Goal: Transaction & Acquisition: Purchase product/service

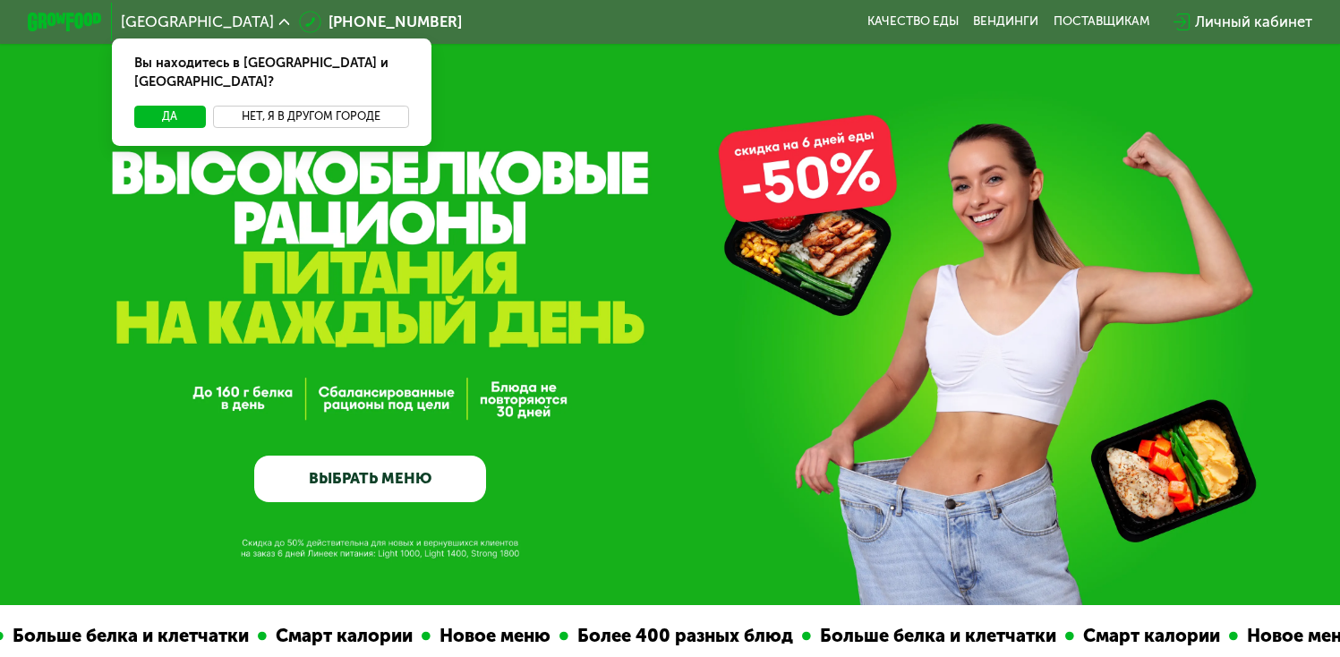
click at [261, 106] on button "Нет, я в другом городе" at bounding box center [311, 117] width 196 height 22
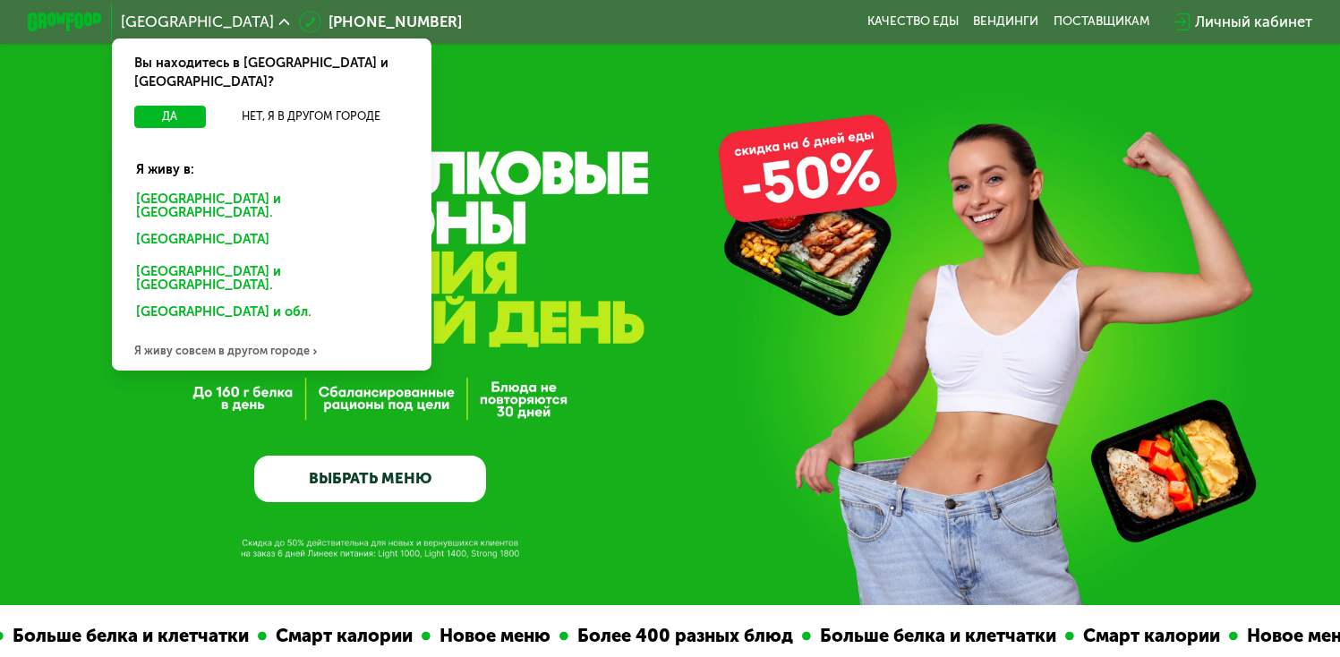
click at [214, 187] on div "Санкт-Петербурге и обл." at bounding box center [272, 206] width 298 height 39
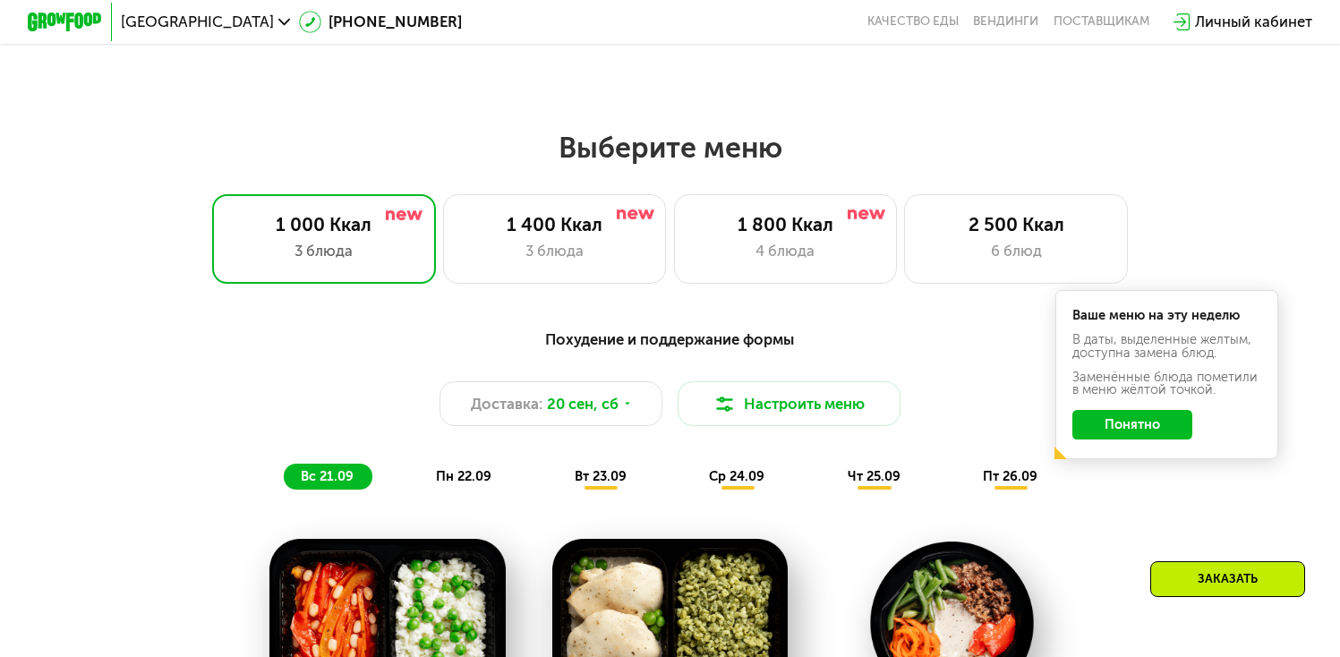
scroll to position [1109, 0]
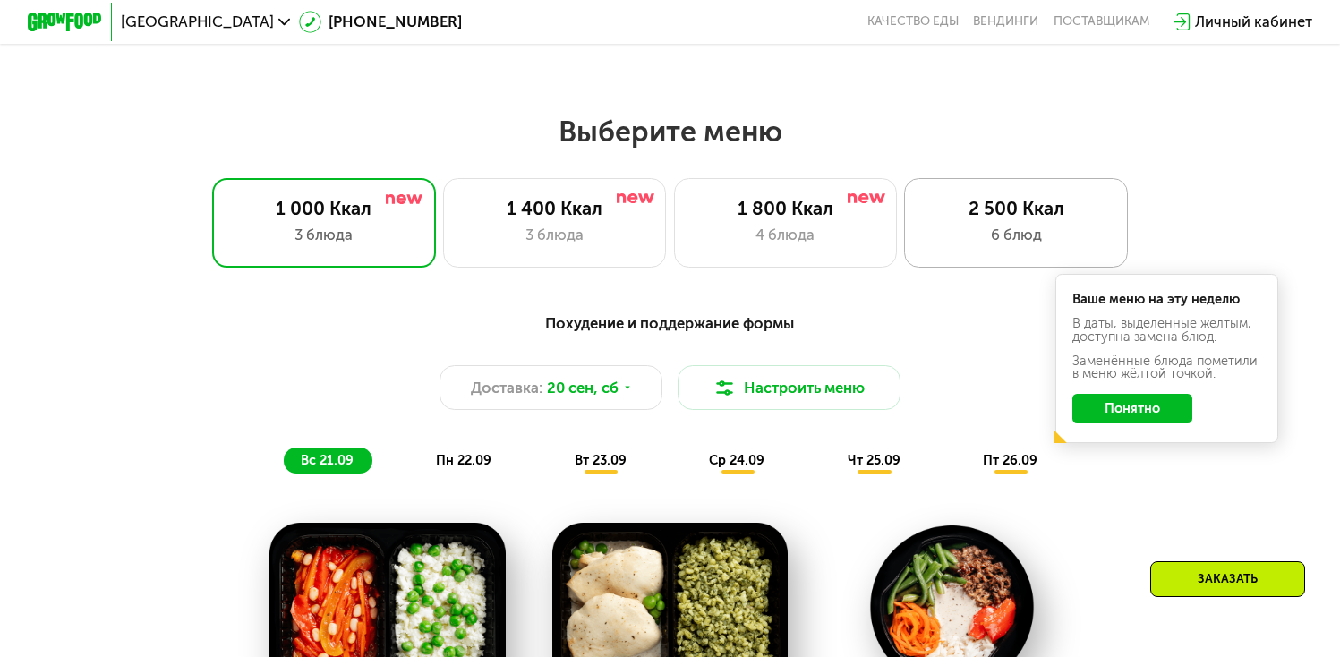
click at [989, 195] on div "2 500 Ккал 6 блюд" at bounding box center [1016, 223] width 224 height 90
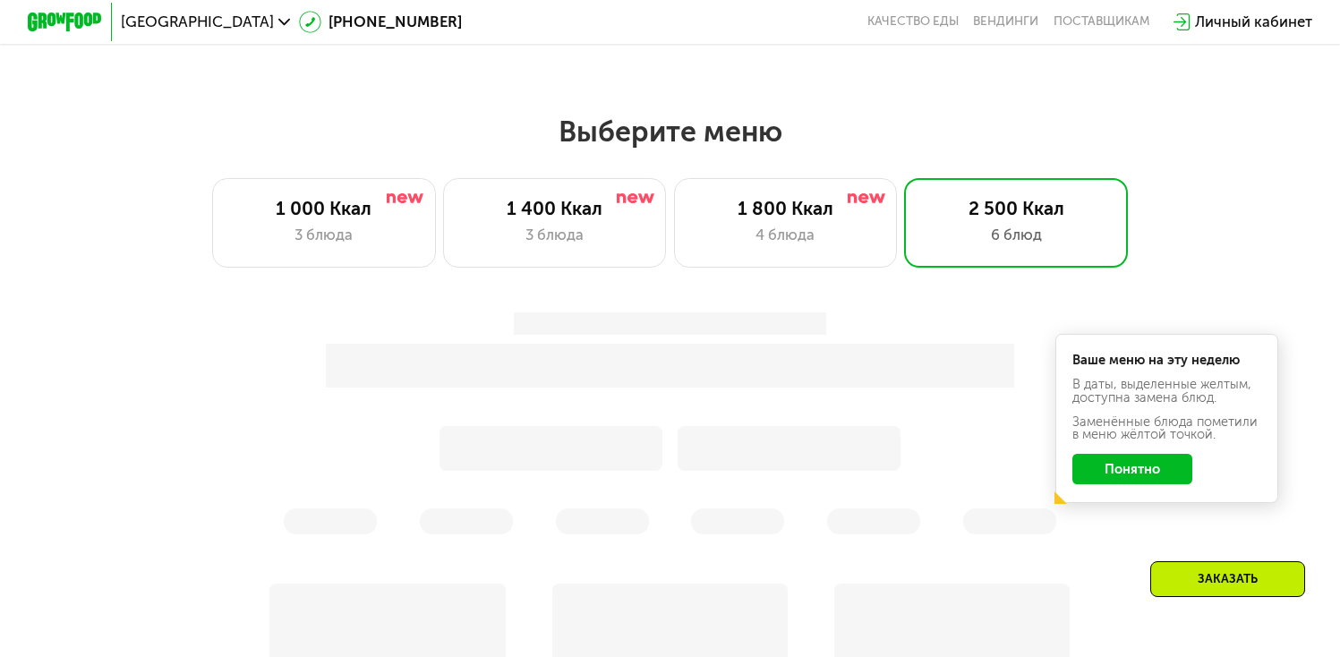
click at [1146, 472] on button "Понятно" at bounding box center [1133, 469] width 121 height 30
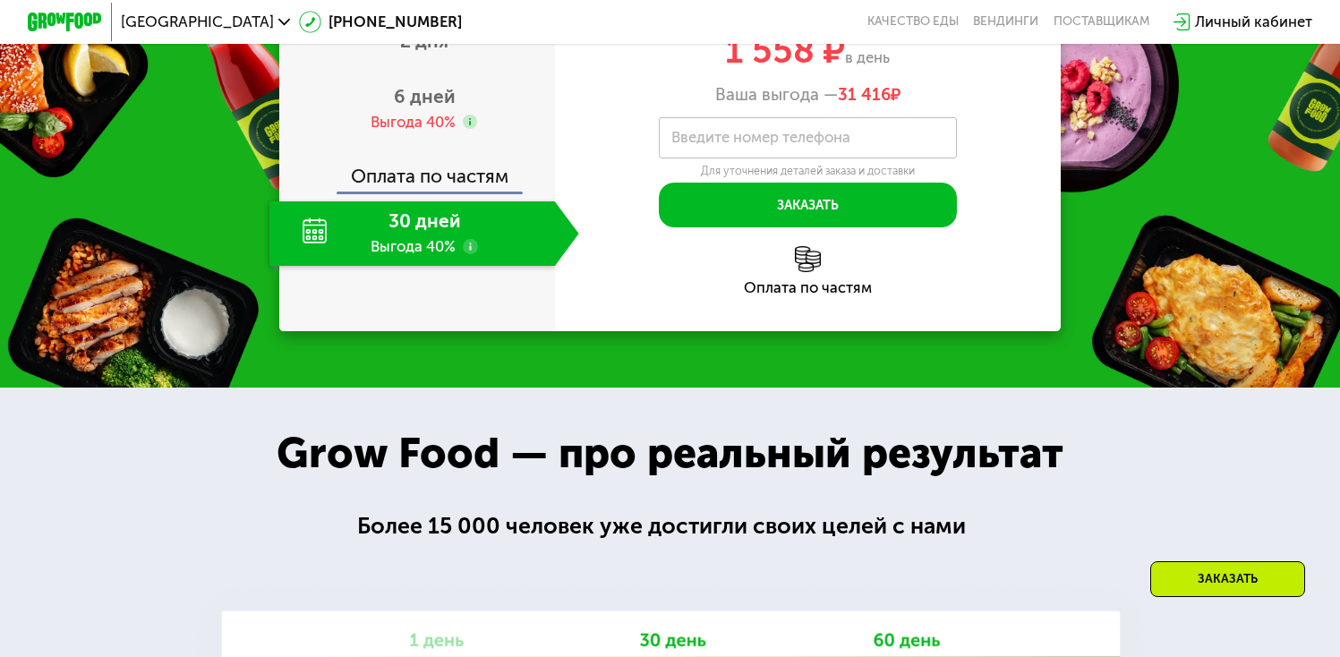
scroll to position [2627, 0]
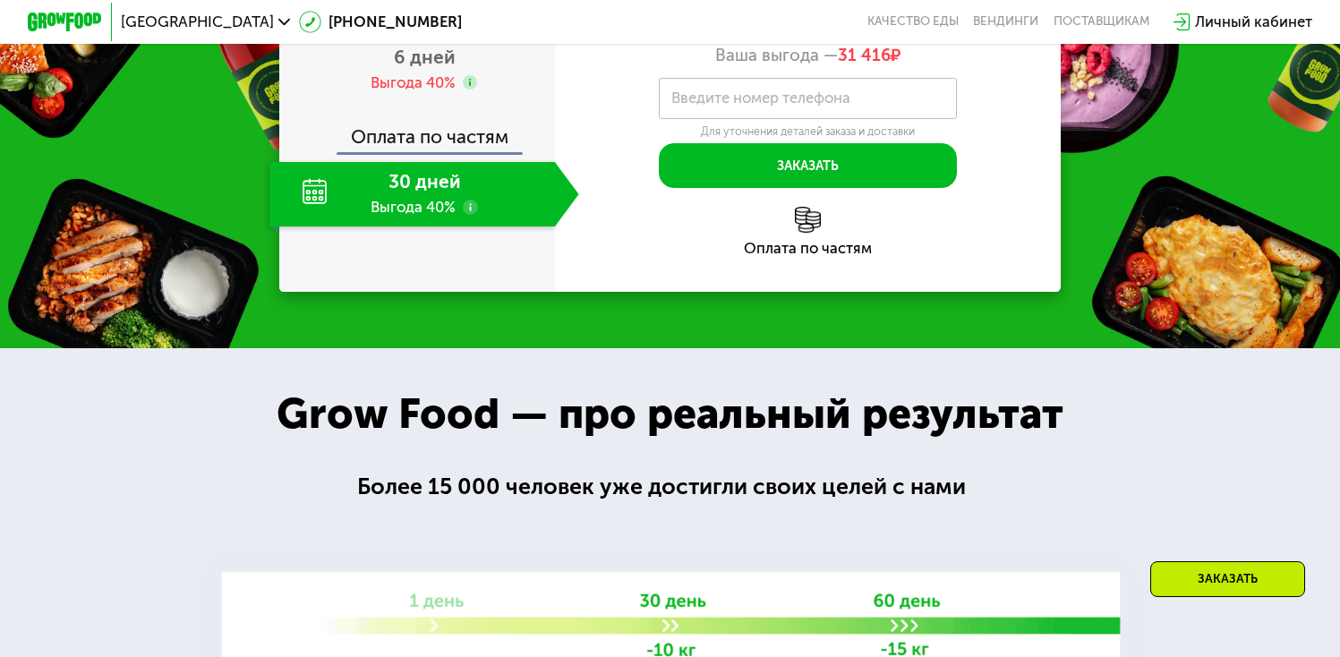
click at [475, 215] on icon at bounding box center [470, 207] width 15 height 15
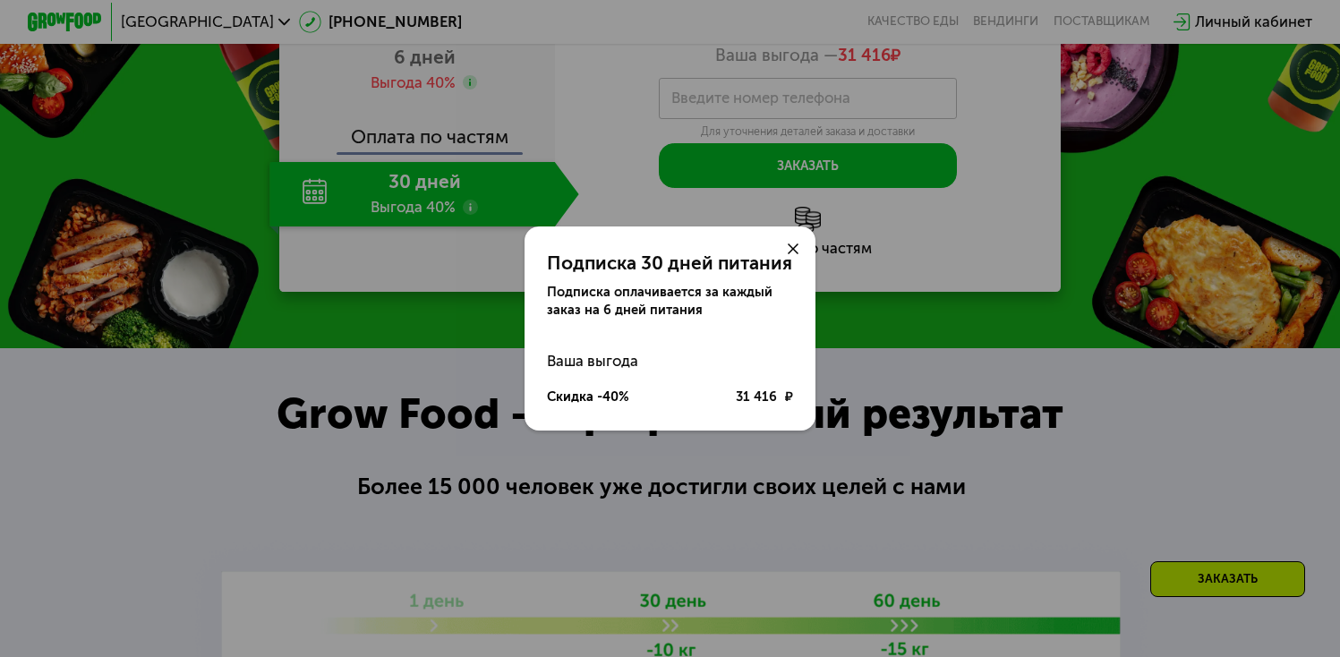
click at [795, 242] on div at bounding box center [793, 249] width 45 height 45
click at [792, 250] on use at bounding box center [793, 249] width 11 height 11
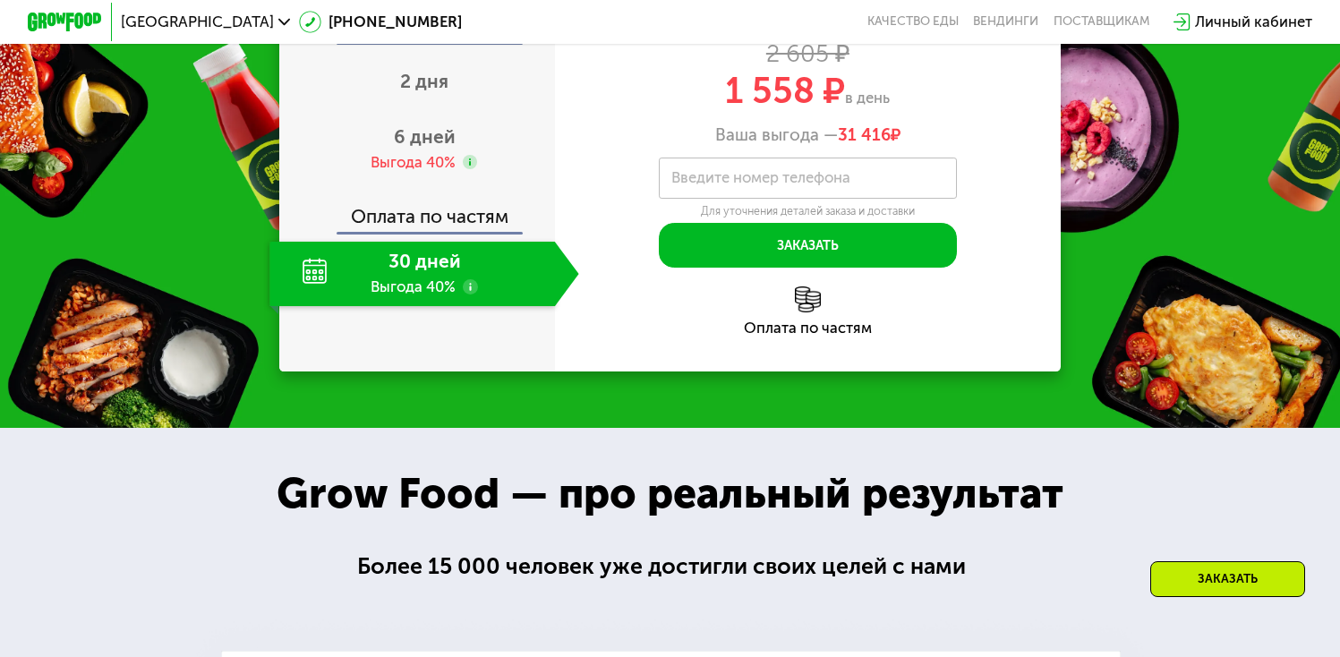
scroll to position [2525, 0]
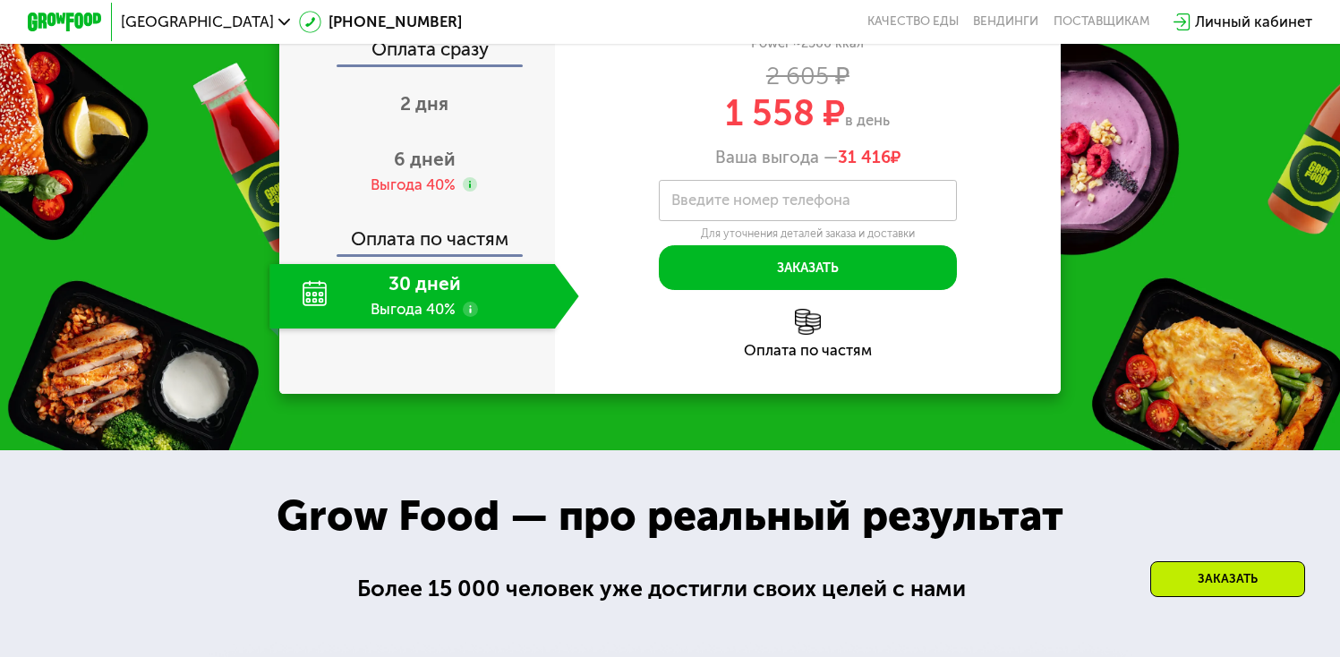
click at [461, 330] on div "30 дней Выгода 40%" at bounding box center [412, 296] width 285 height 65
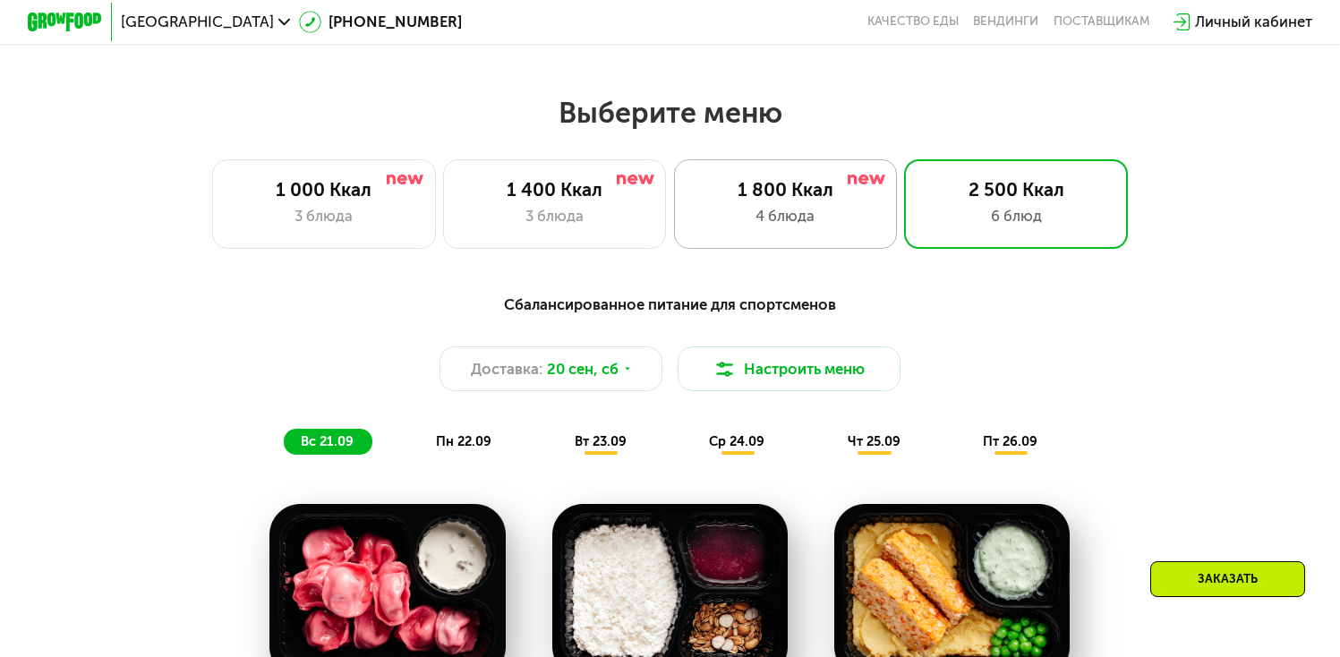
scroll to position [1101, 0]
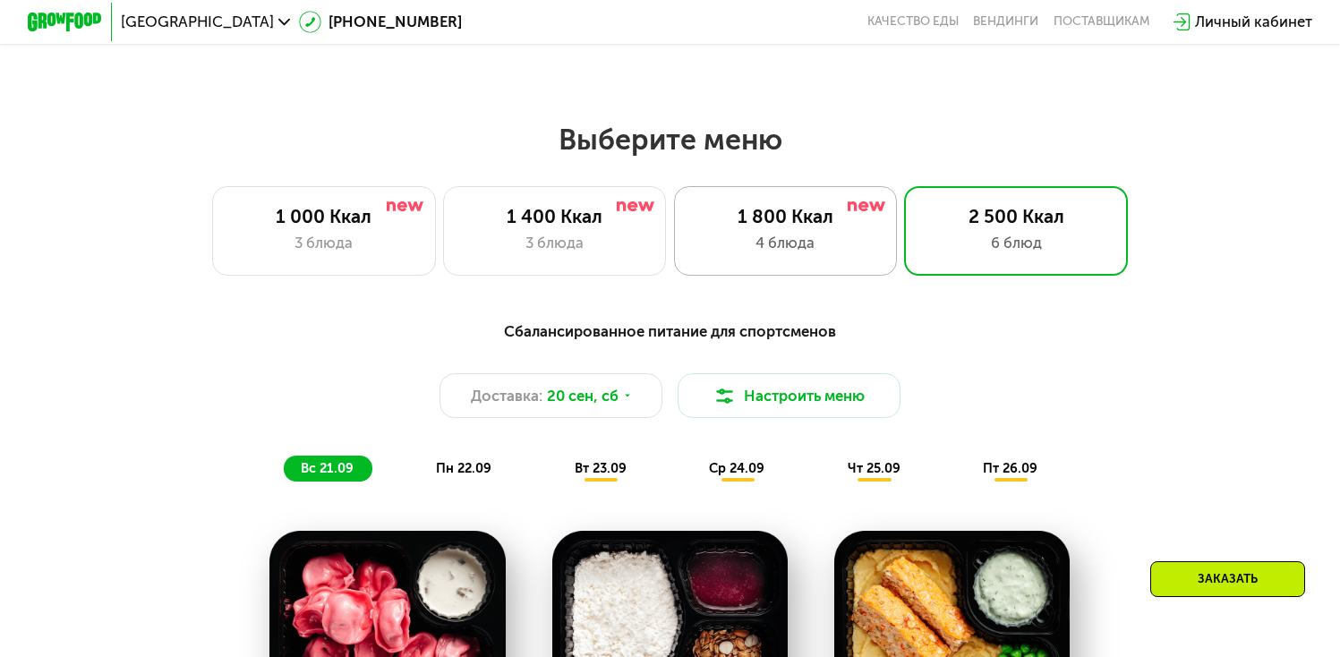
click at [811, 220] on div "1 800 Ккал" at bounding box center [785, 217] width 184 height 22
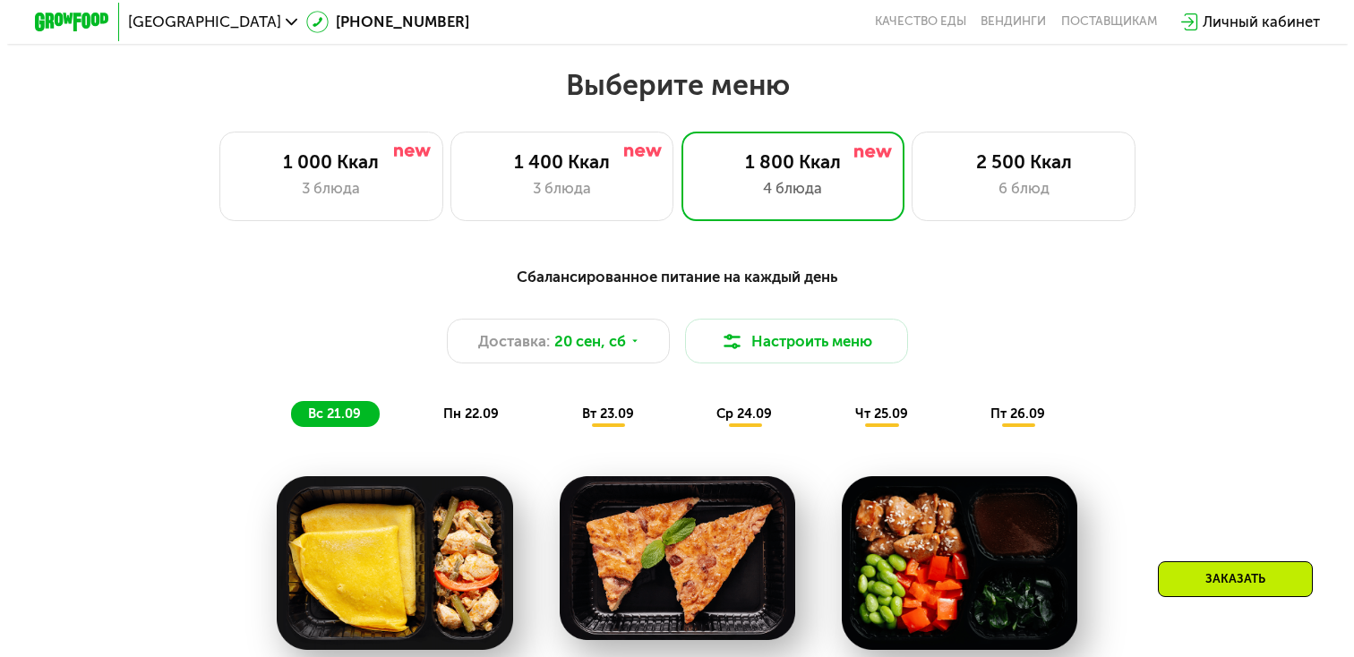
scroll to position [1135, 0]
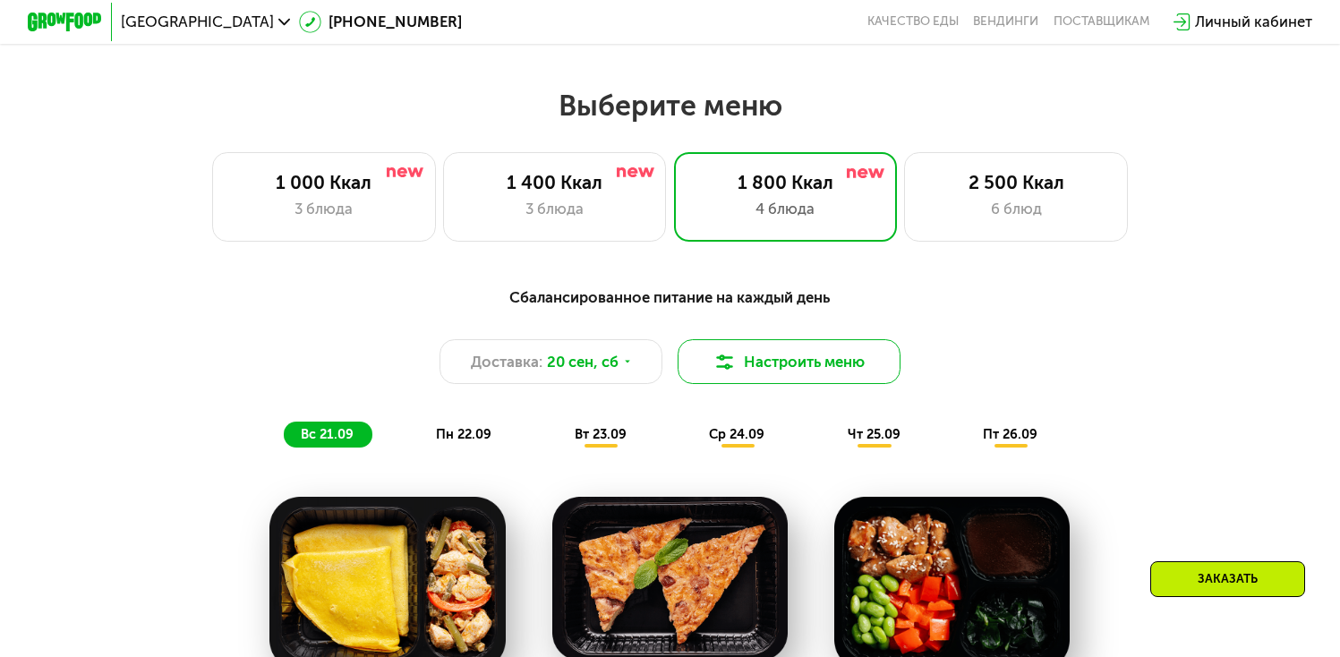
click at [790, 367] on button "Настроить меню" at bounding box center [790, 361] width 224 height 45
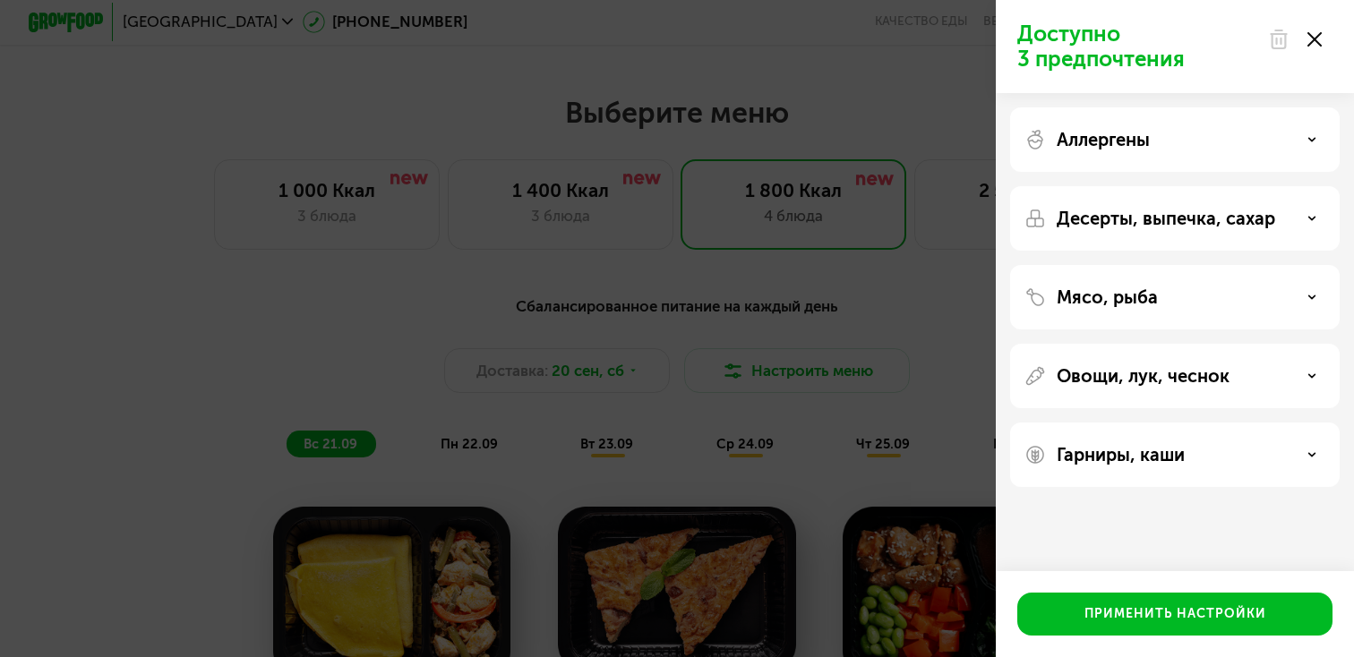
click at [1180, 140] on div "Аллергены" at bounding box center [1174, 139] width 301 height 21
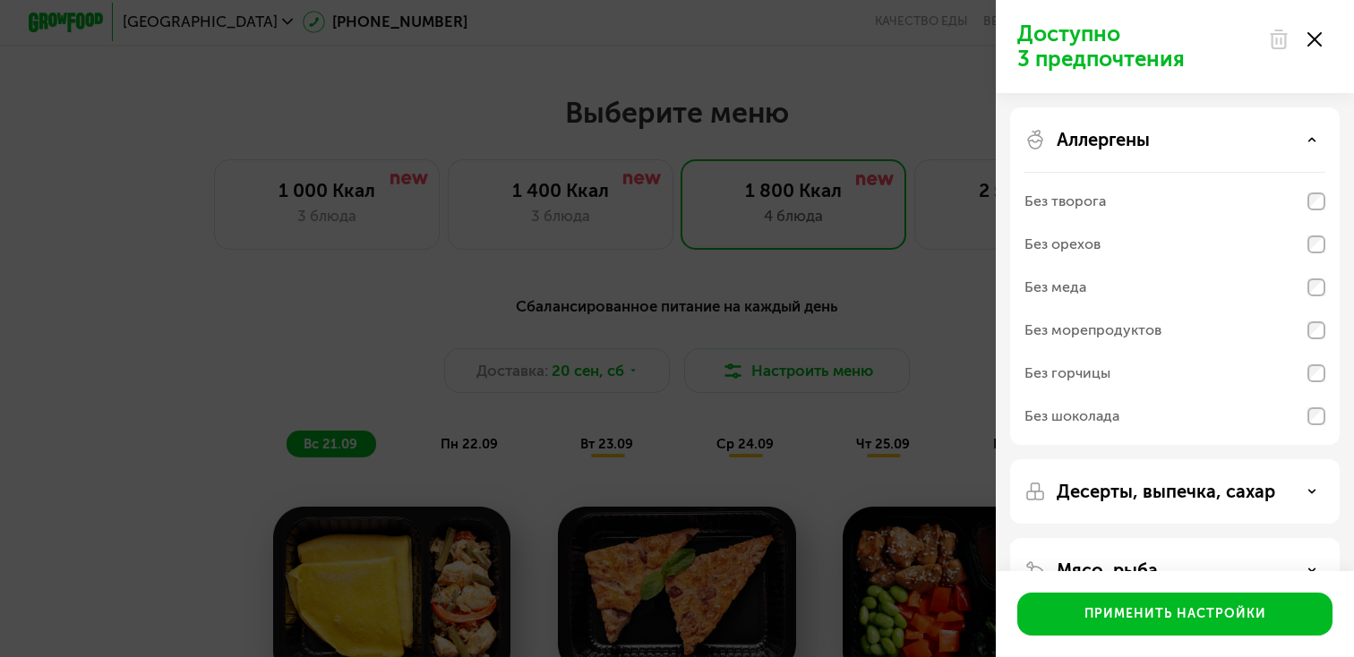
click at [1180, 140] on div "Аллергены" at bounding box center [1174, 139] width 301 height 21
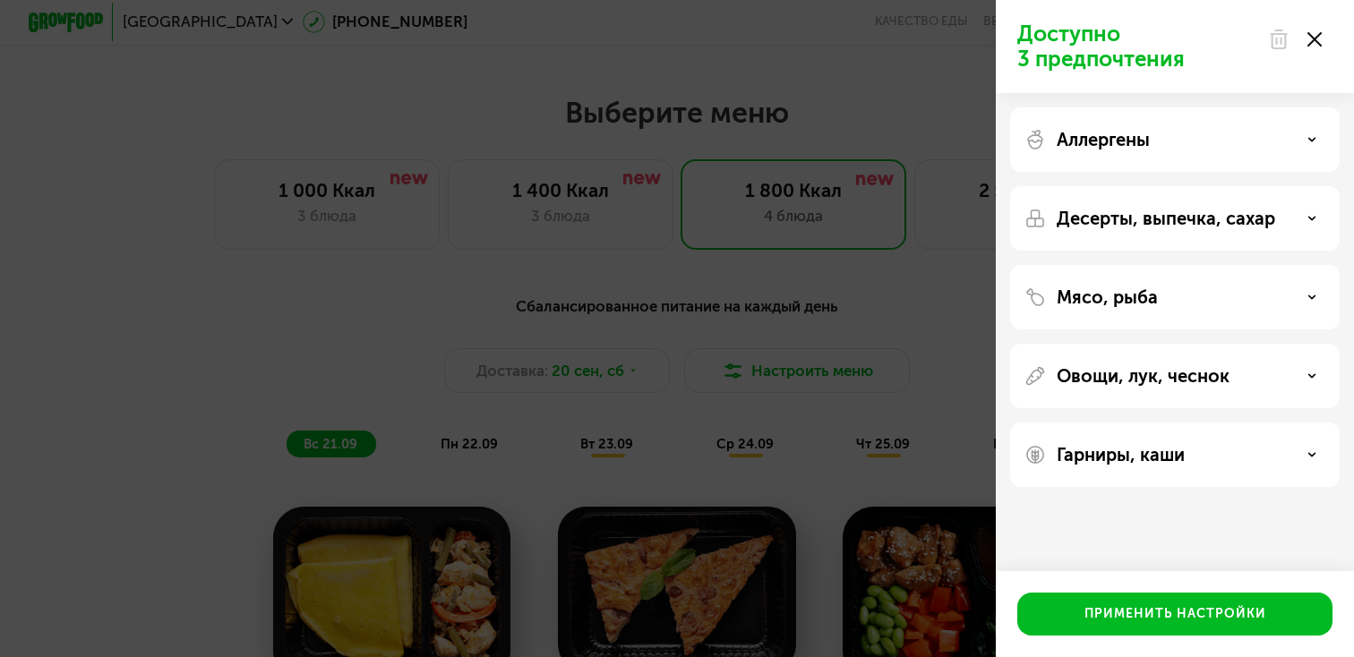
click at [1180, 232] on div "Десерты, выпечка, сахар" at bounding box center [1175, 218] width 330 height 64
click at [1202, 213] on p "Десерты, выпечка, сахар" at bounding box center [1166, 218] width 218 height 21
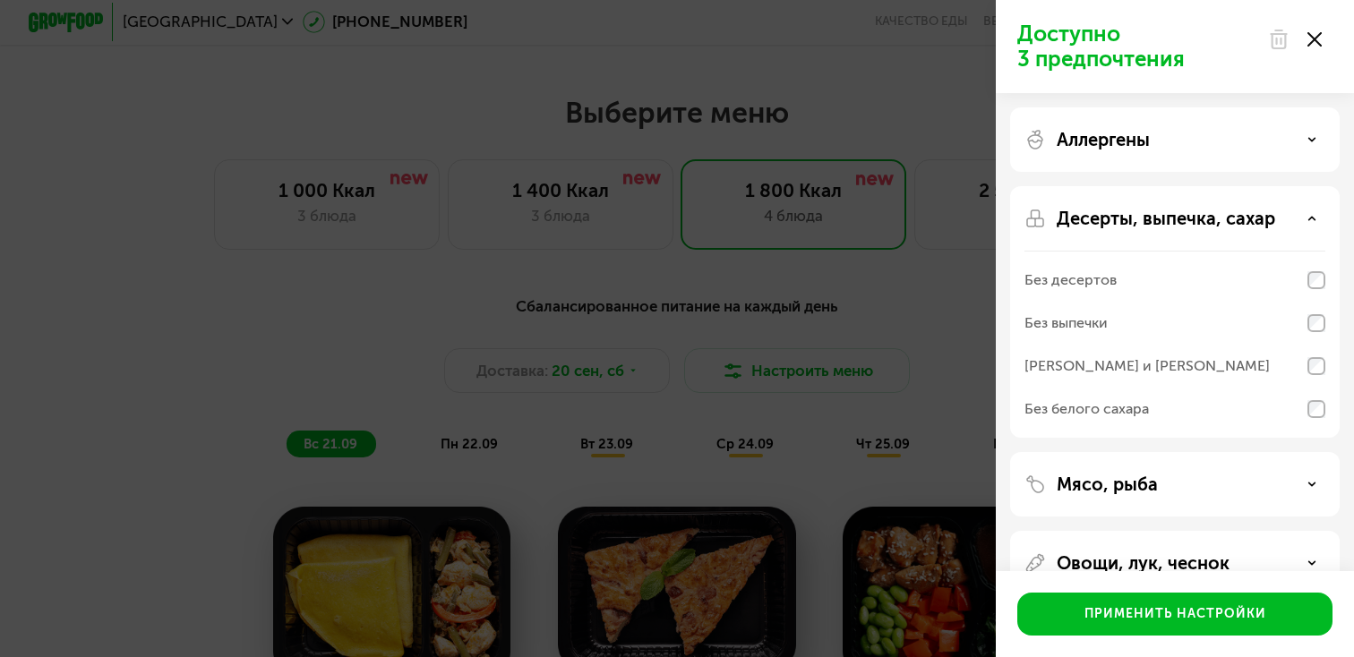
click at [1202, 215] on p "Десерты, выпечка, сахар" at bounding box center [1166, 218] width 218 height 21
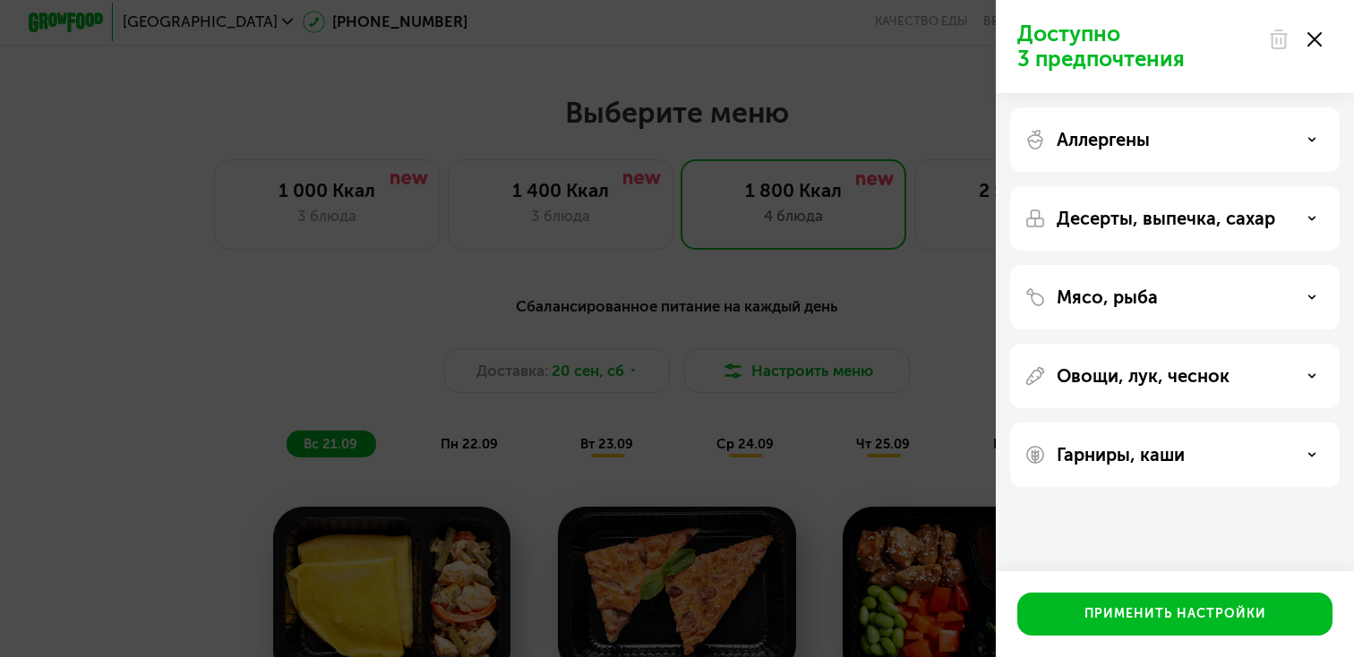
click at [1153, 295] on p "Мясо, рыба" at bounding box center [1107, 297] width 101 height 21
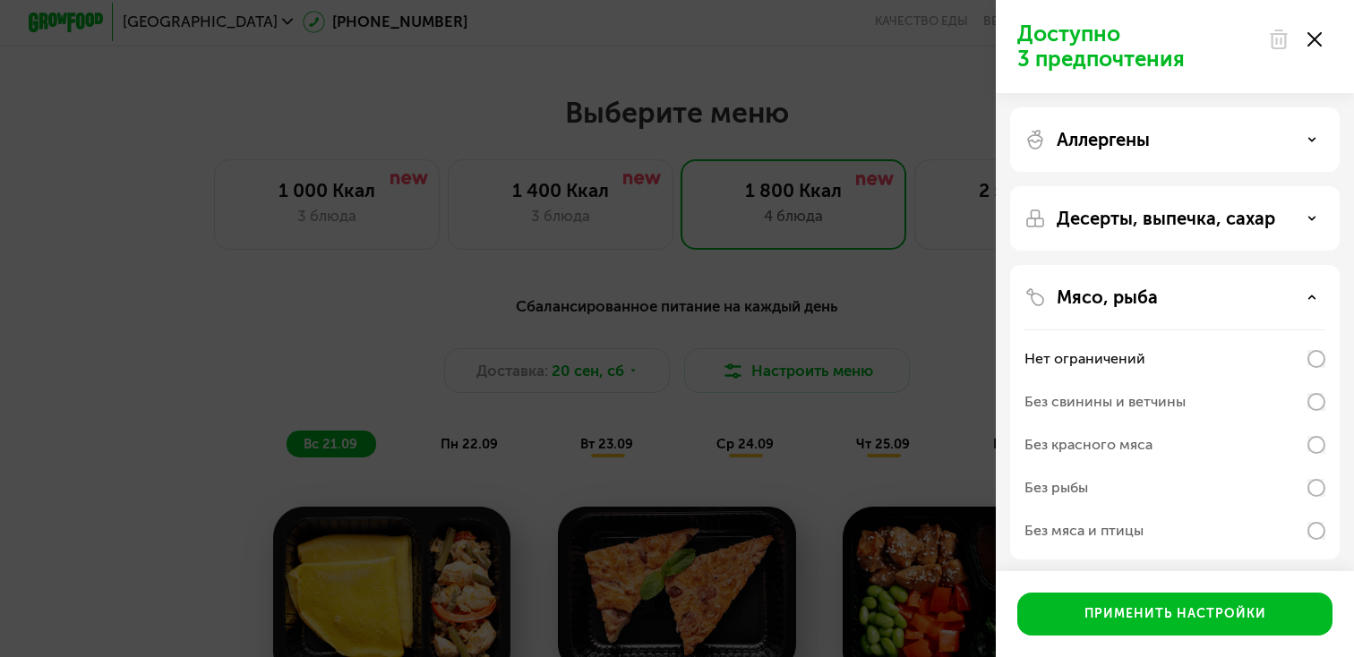
click at [1153, 295] on p "Мясо, рыба" at bounding box center [1107, 297] width 101 height 21
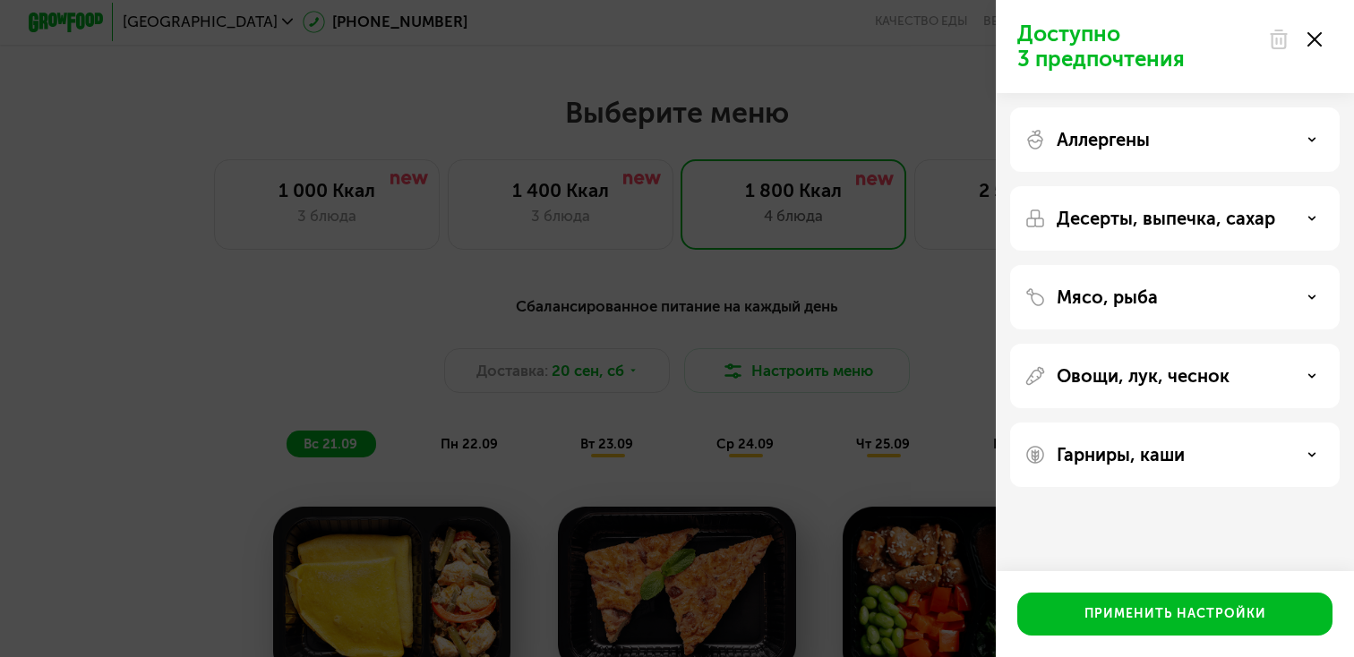
click at [1161, 388] on div "Овощи, лук, чеснок" at bounding box center [1175, 376] width 330 height 64
click at [1175, 374] on p "Овощи, лук, чеснок" at bounding box center [1143, 375] width 173 height 21
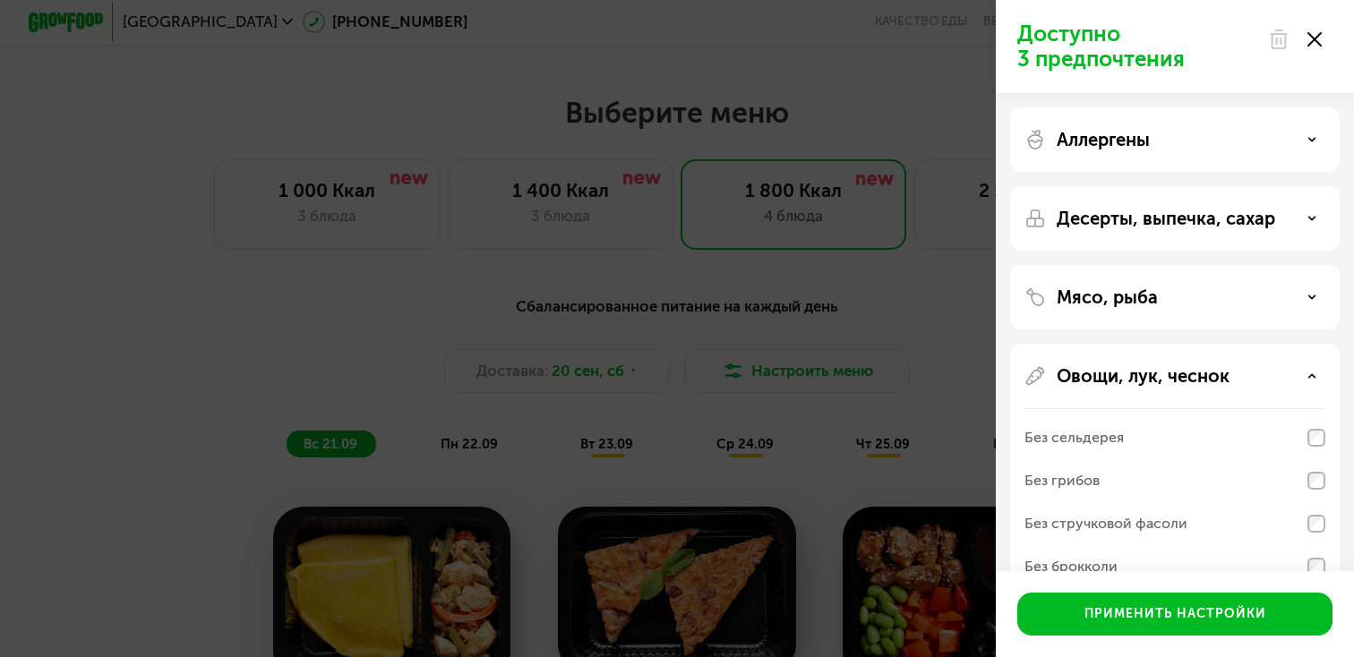
click at [1175, 374] on p "Овощи, лук, чеснок" at bounding box center [1143, 375] width 173 height 21
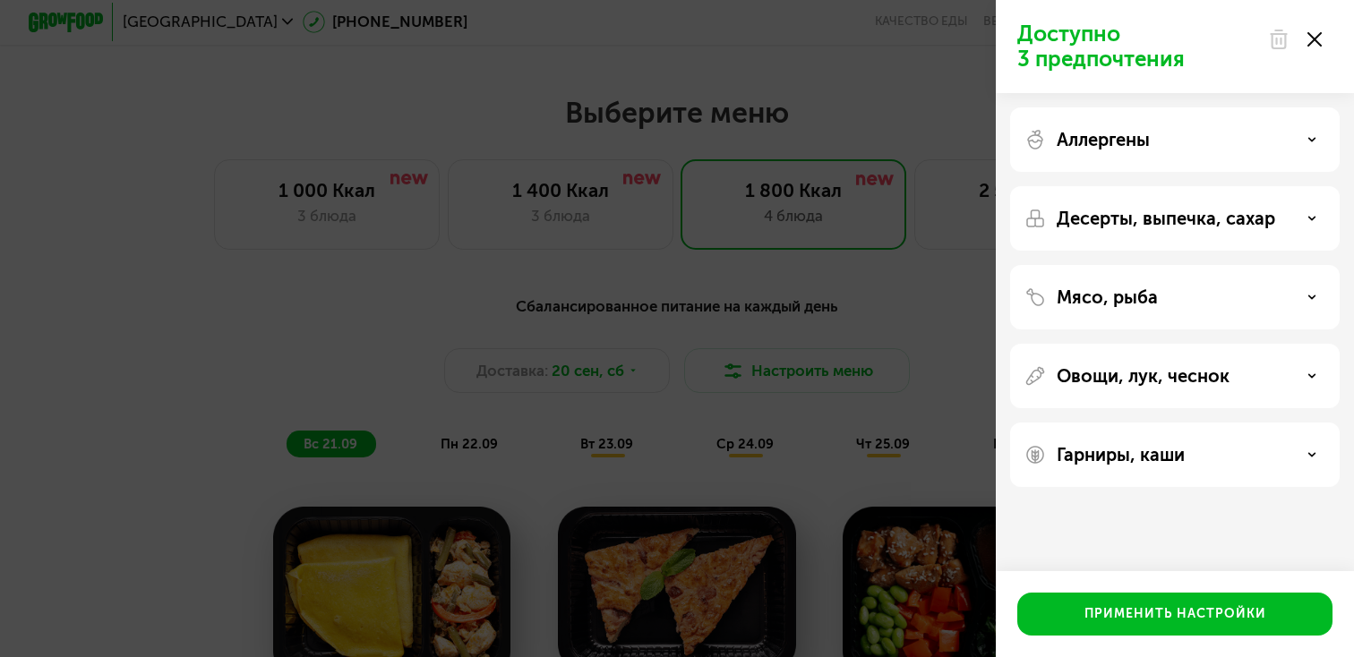
click at [1105, 454] on p "Гарниры, каши" at bounding box center [1121, 454] width 128 height 21
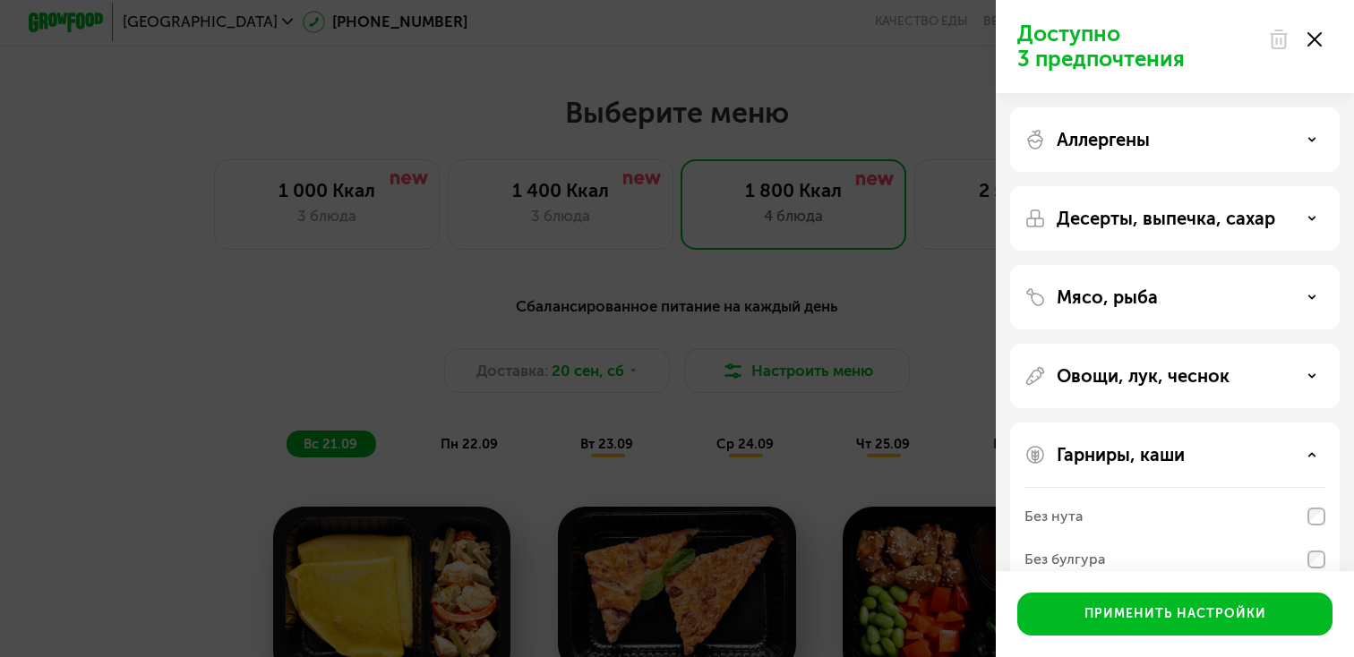
scroll to position [164, 0]
